Goal: Communication & Community: Answer question/provide support

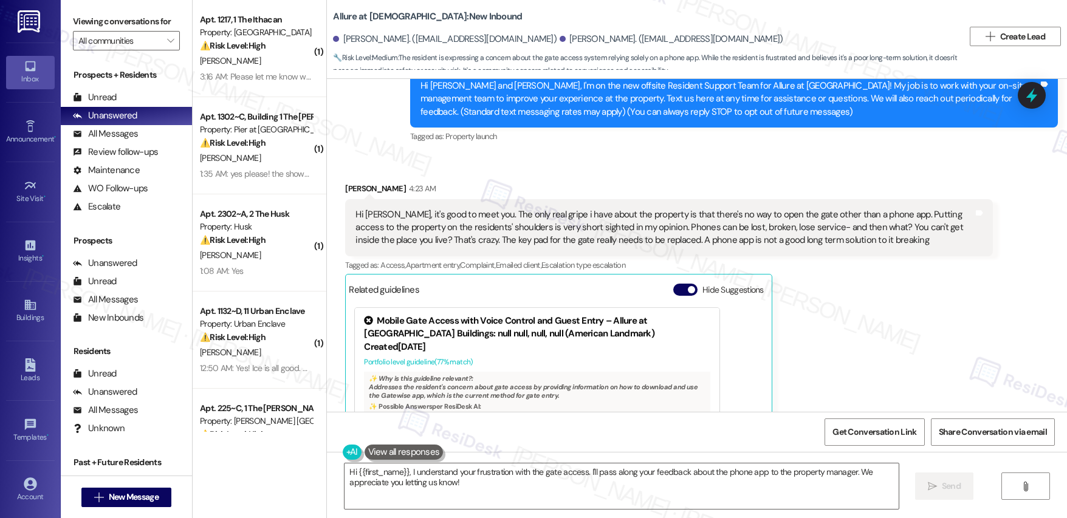
scroll to position [55, 0]
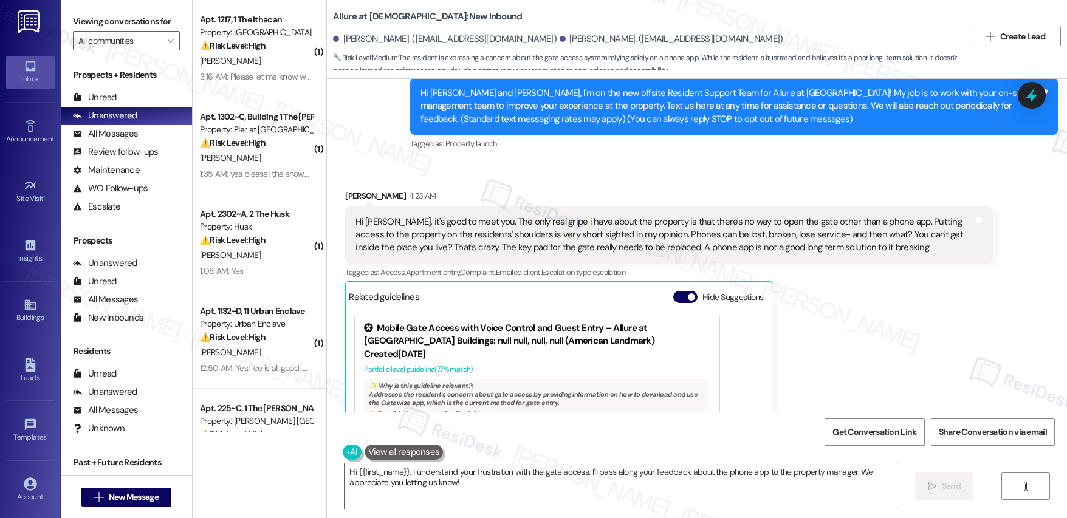
drag, startPoint x: 490, startPoint y: 219, endPoint x: 503, endPoint y: 221, distance: 13.5
click at [490, 219] on div "Hi [PERSON_NAME], it's good to meet you. The only real gripe i have about the p…" at bounding box center [664, 235] width 618 height 39
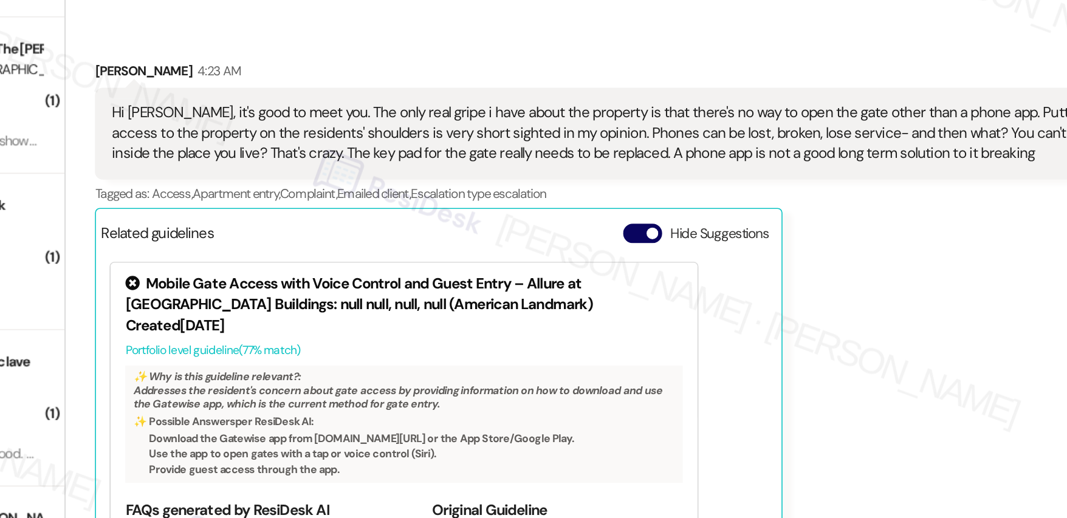
scroll to position [120, 0]
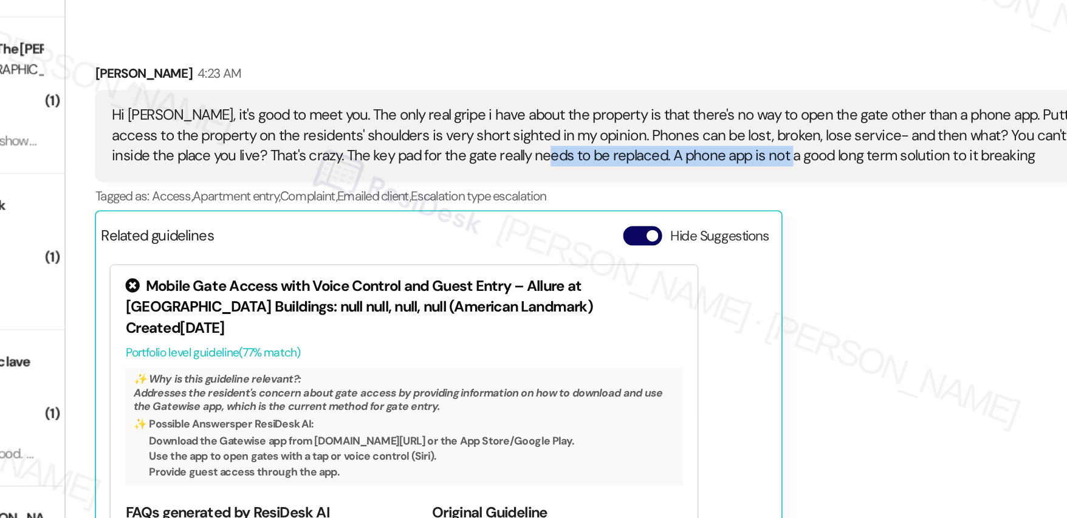
drag, startPoint x: 568, startPoint y: 184, endPoint x: 715, endPoint y: 185, distance: 146.5
click at [715, 185] on div "Hi [PERSON_NAME], it's good to meet you. The only real gripe i have about the p…" at bounding box center [664, 170] width 618 height 39
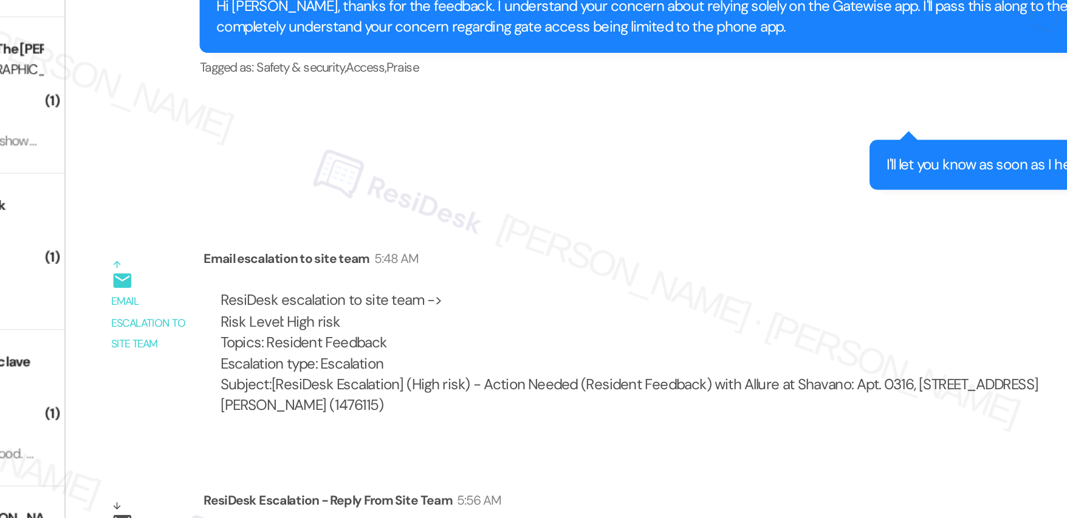
scroll to position [604, 0]
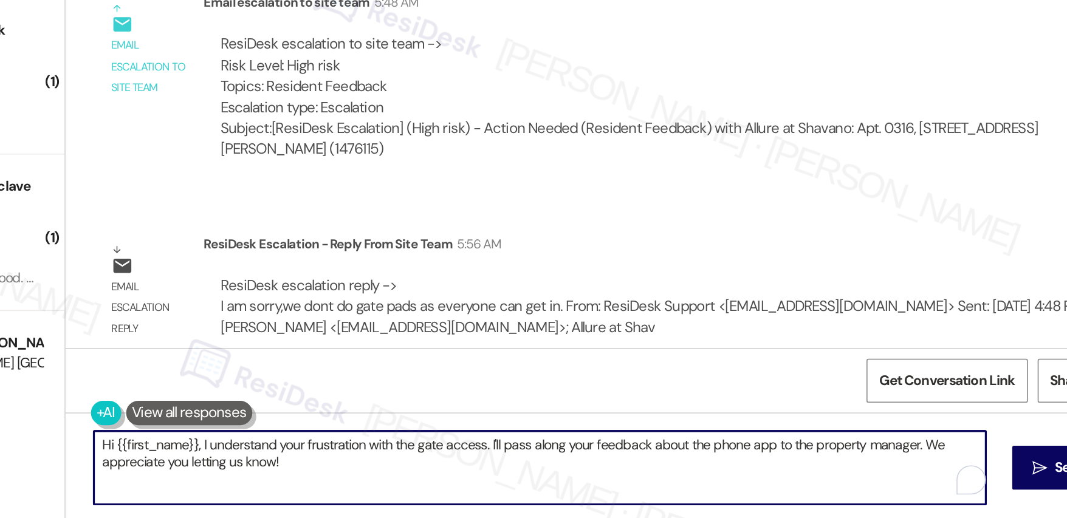
drag, startPoint x: 479, startPoint y: 486, endPoint x: 491, endPoint y: 492, distance: 13.6
click at [401, 473] on textarea "Hi {{first_name}}, I understand your frustration with the gate access. I'll pas…" at bounding box center [622, 487] width 554 height 46
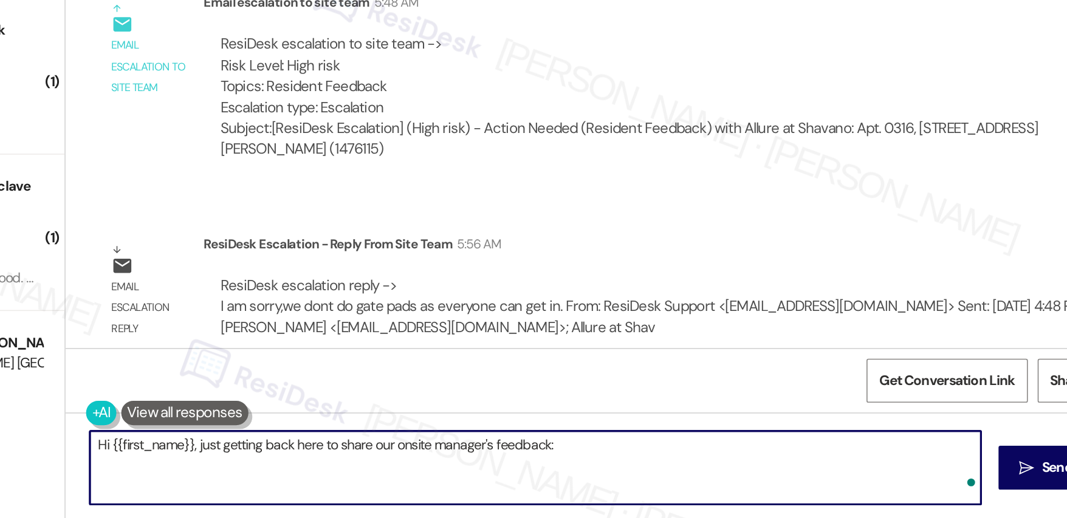
paste textarea "I am sorry,we dont do gate pads as everyone can get in."
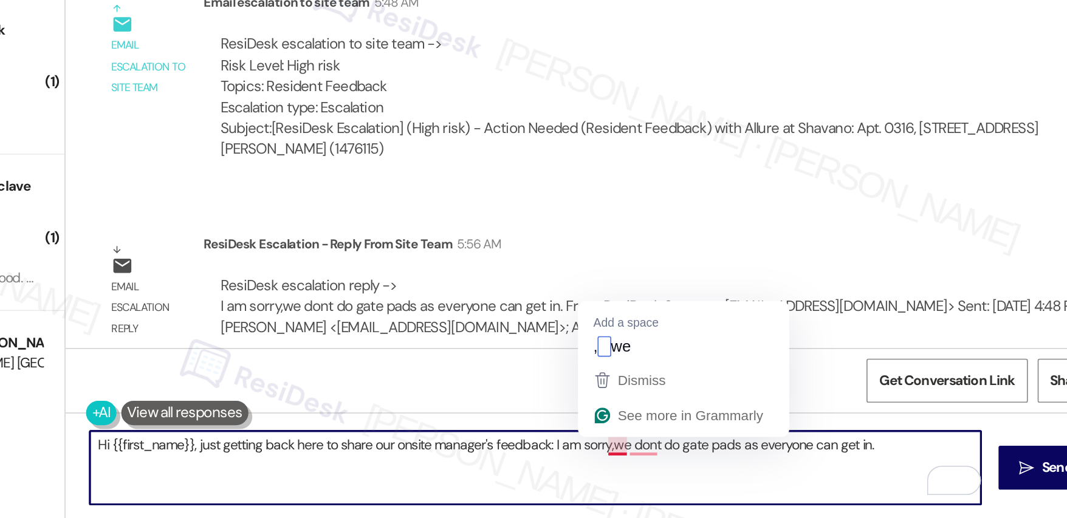
click at [658, 475] on textarea "Hi {{first_name}}, just getting back here to share our onsite manager's feedbac…" at bounding box center [619, 487] width 554 height 46
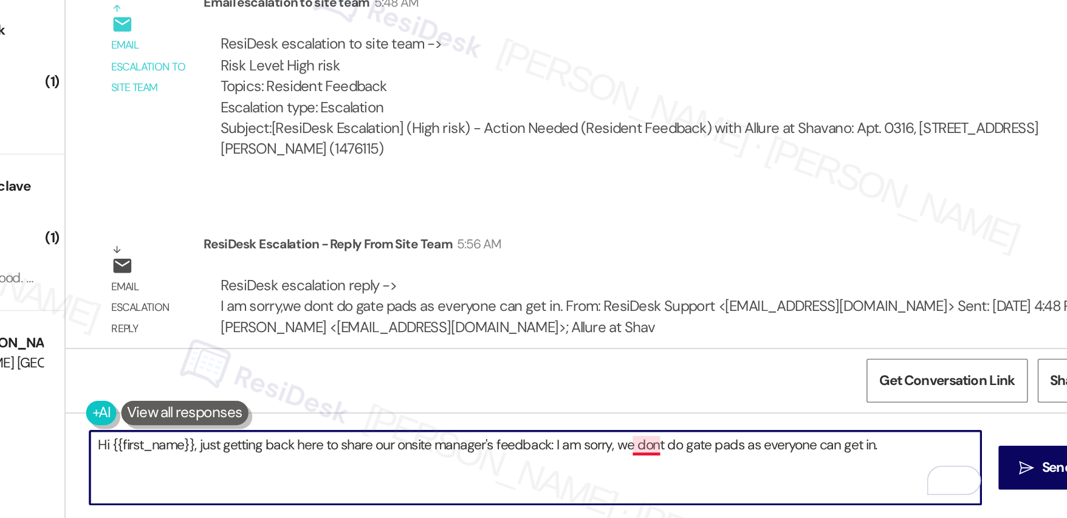
click at [683, 476] on textarea "Hi {{first_name}}, just getting back here to share our onsite manager's feedbac…" at bounding box center [619, 487] width 554 height 46
click at [620, 473] on textarea "Hi {{first_name}}, just getting back here to share our onsite manager's feedbac…" at bounding box center [619, 487] width 554 height 46
click at [831, 472] on textarea "Hi {{first_name}}, just getting back here to share our onsite manager's feedbac…" at bounding box center [619, 487] width 554 height 46
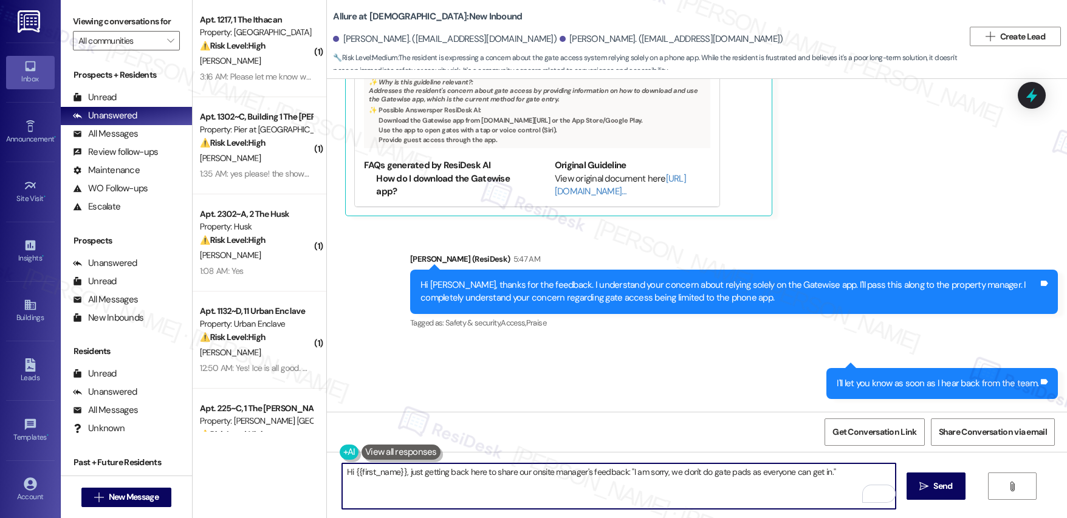
scroll to position [169, 0]
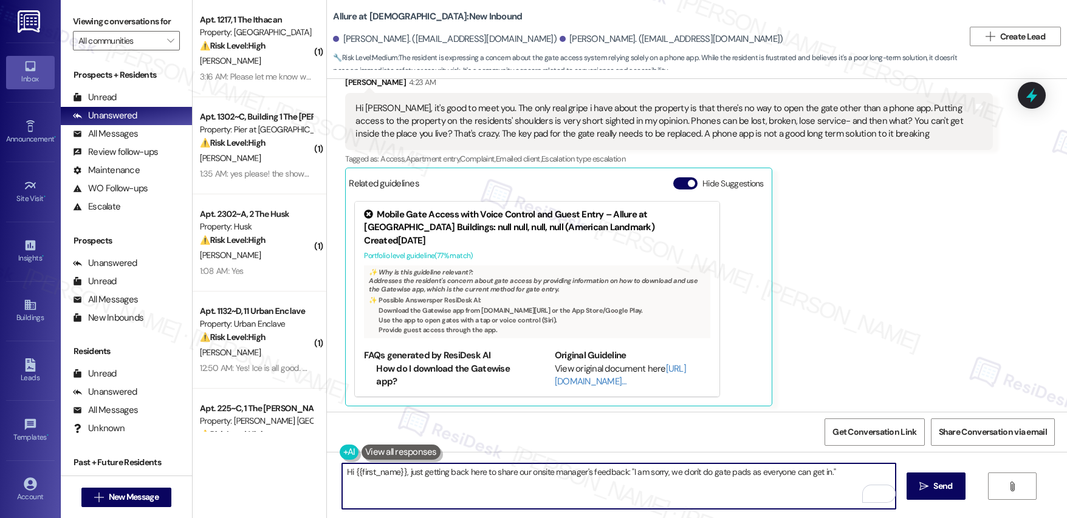
click at [349, 82] on div "[PERSON_NAME] 4:23 AM" at bounding box center [669, 84] width 648 height 17
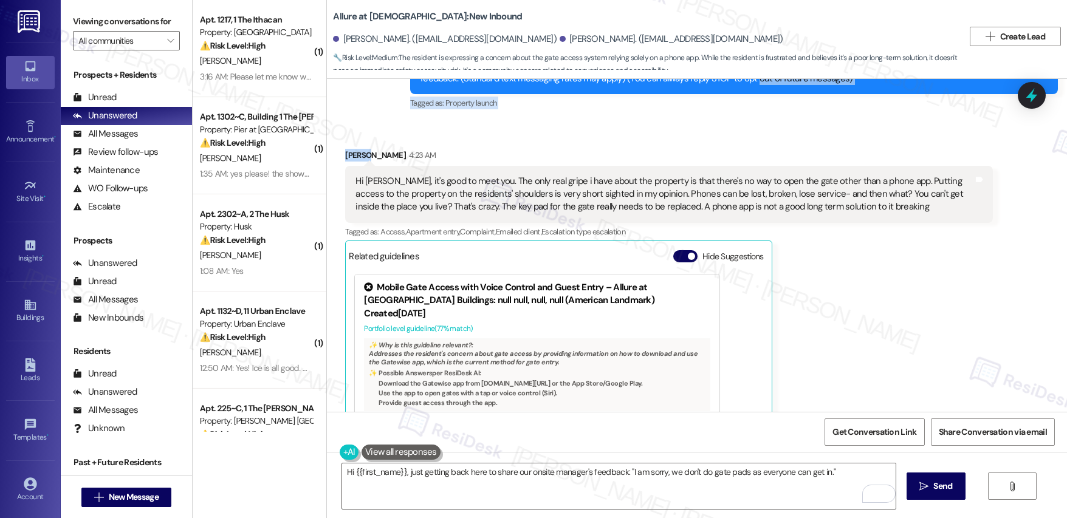
click at [349, 81] on div "Survey, sent via SMS Residesk Automated Survey 12:22 AM Hi [PERSON_NAME] and [P…" at bounding box center [697, 245] width 740 height 333
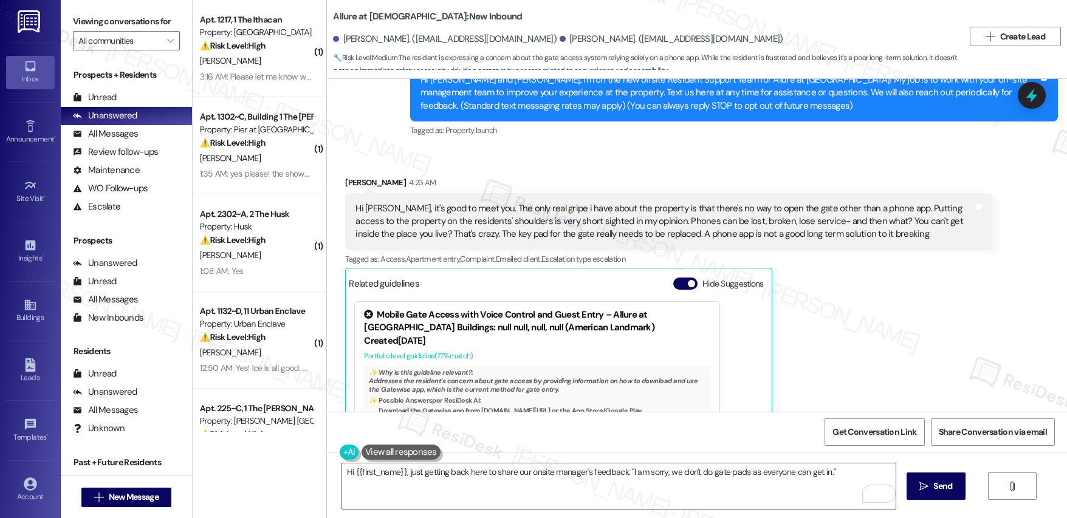
click at [560, 38] on div "[PERSON_NAME]. ([EMAIL_ADDRESS][DOMAIN_NAME])" at bounding box center [672, 39] width 224 height 13
copy div "[PERSON_NAME]"
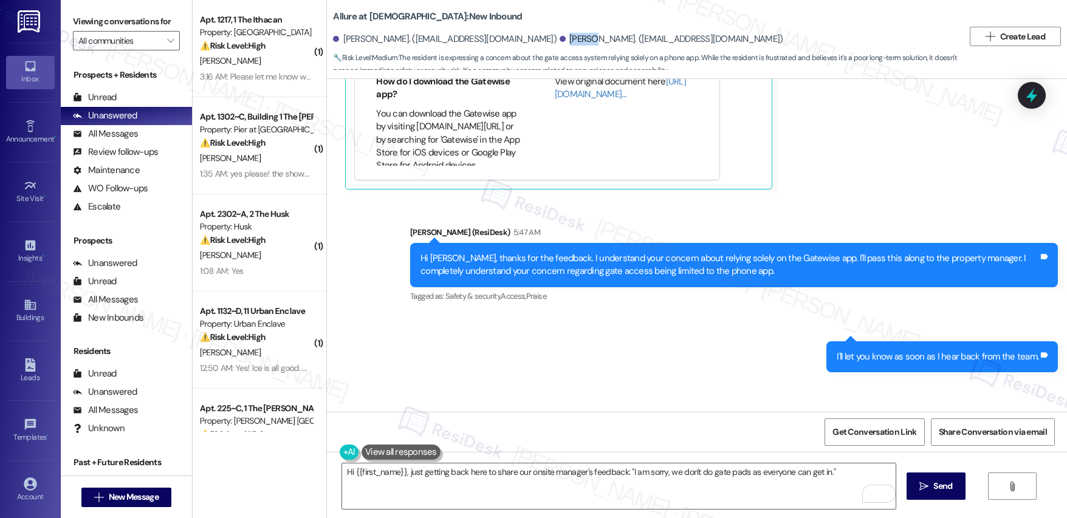
scroll to position [604, 0]
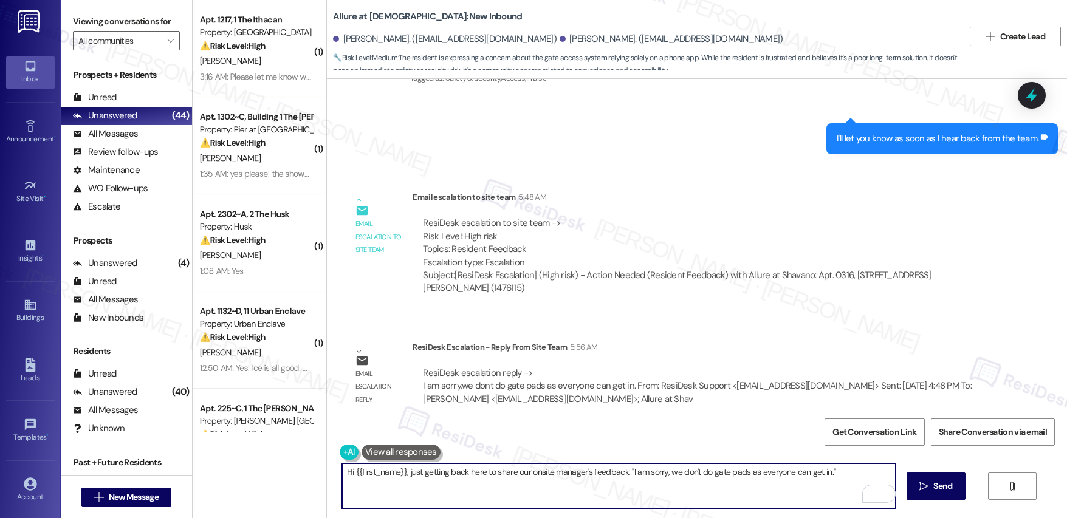
drag, startPoint x: 347, startPoint y: 470, endPoint x: 397, endPoint y: 473, distance: 49.9
click at [397, 473] on textarea "Hi {{first_name}}, just getting back here to share our onsite manager's feedbac…" at bounding box center [619, 487] width 554 height 46
paste textarea "[PERSON_NAME]"
click at [441, 488] on textarea "Hi [PERSON_NAME], just getting back here to share our onsite manager's feedback…" at bounding box center [619, 487] width 554 height 46
click at [826, 482] on textarea "Hi [PERSON_NAME], just getting back here to share our onsite manager's feedback…" at bounding box center [619, 487] width 554 height 46
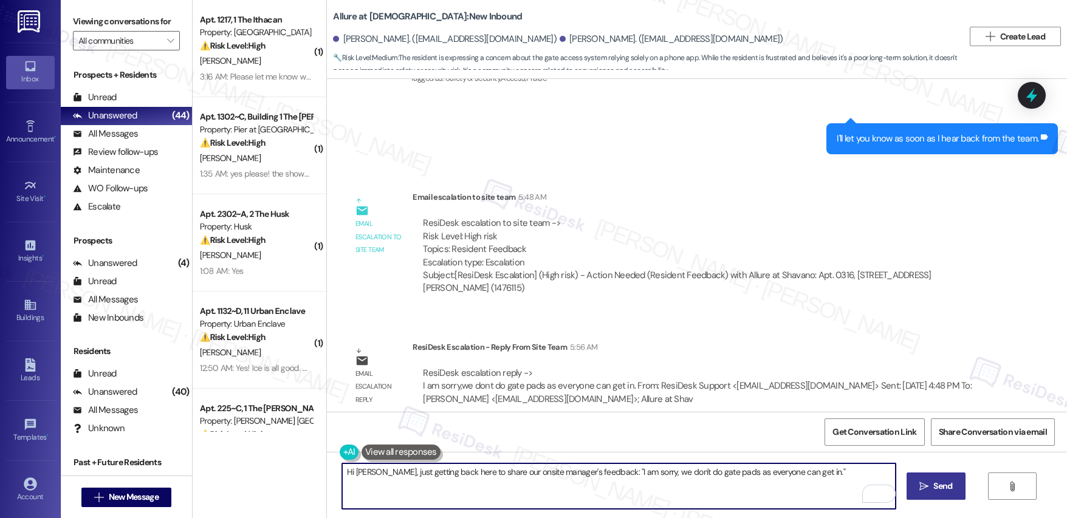
type textarea "Hi [PERSON_NAME], just getting back here to share our onsite manager's feedback…"
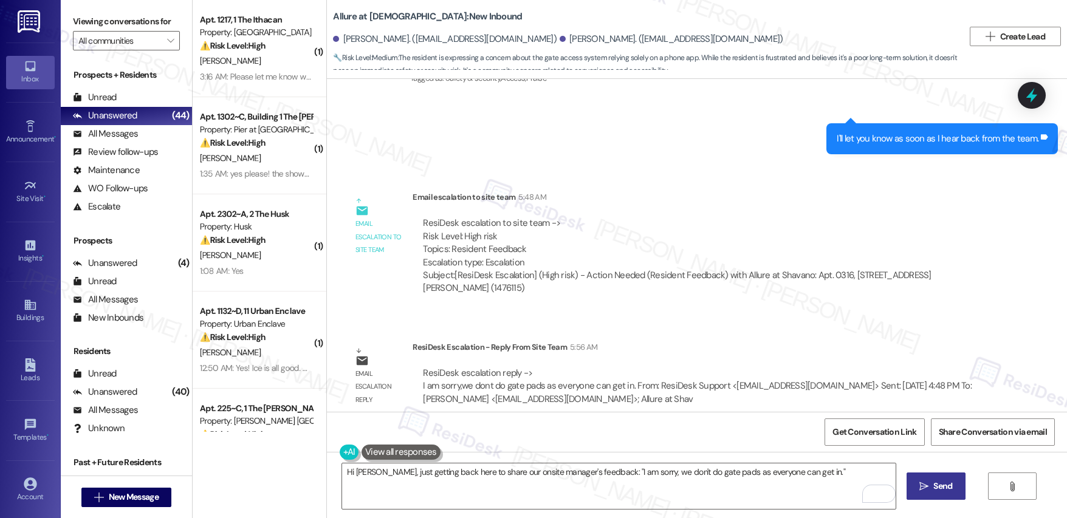
click at [940, 496] on button " Send" at bounding box center [936, 486] width 59 height 27
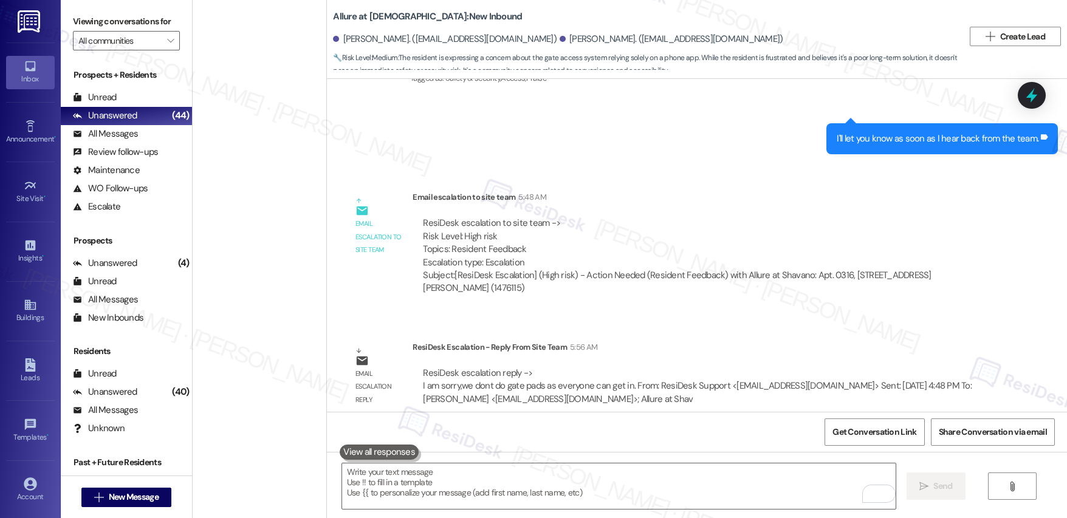
scroll to position [2767, 0]
